Goal: Find specific page/section: Find specific page/section

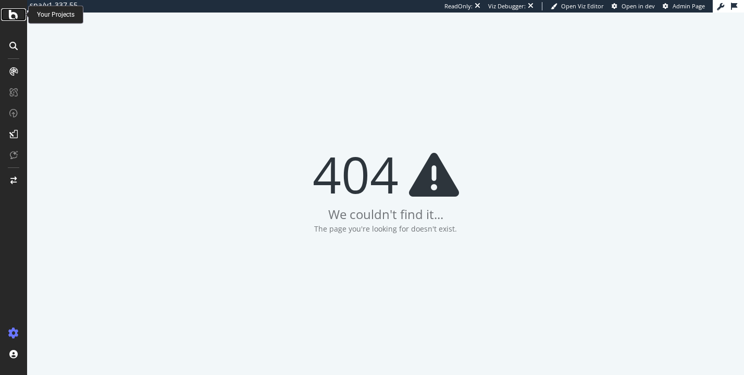
click at [8, 18] on div at bounding box center [13, 14] width 25 height 13
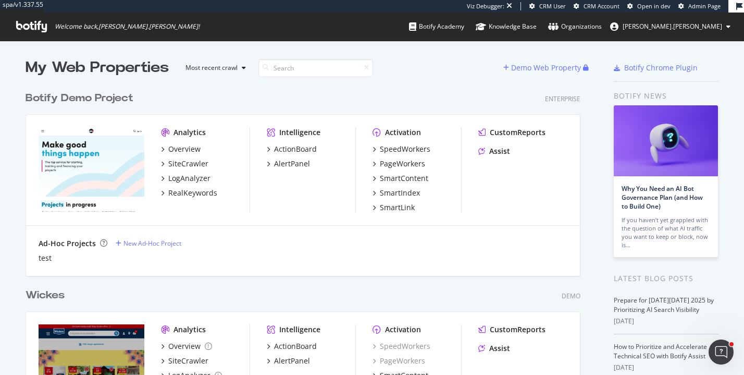
click at [696, 6] on span "Admin Page" at bounding box center [705, 6] width 32 height 8
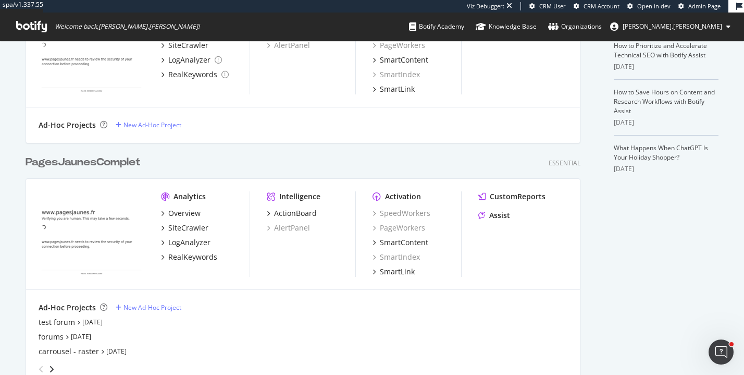
scroll to position [300, 0]
click at [116, 163] on div "PagesJaunesComplet" at bounding box center [83, 163] width 115 height 15
